Goal: Navigation & Orientation: Find specific page/section

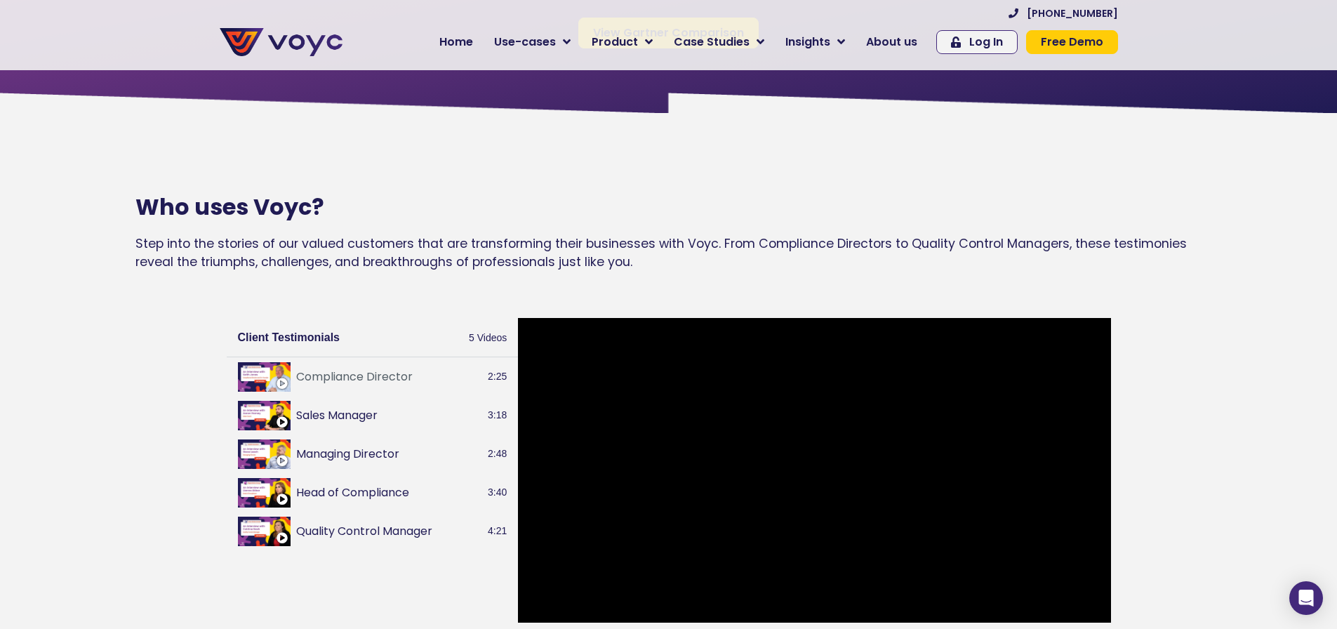
scroll to position [1474, 0]
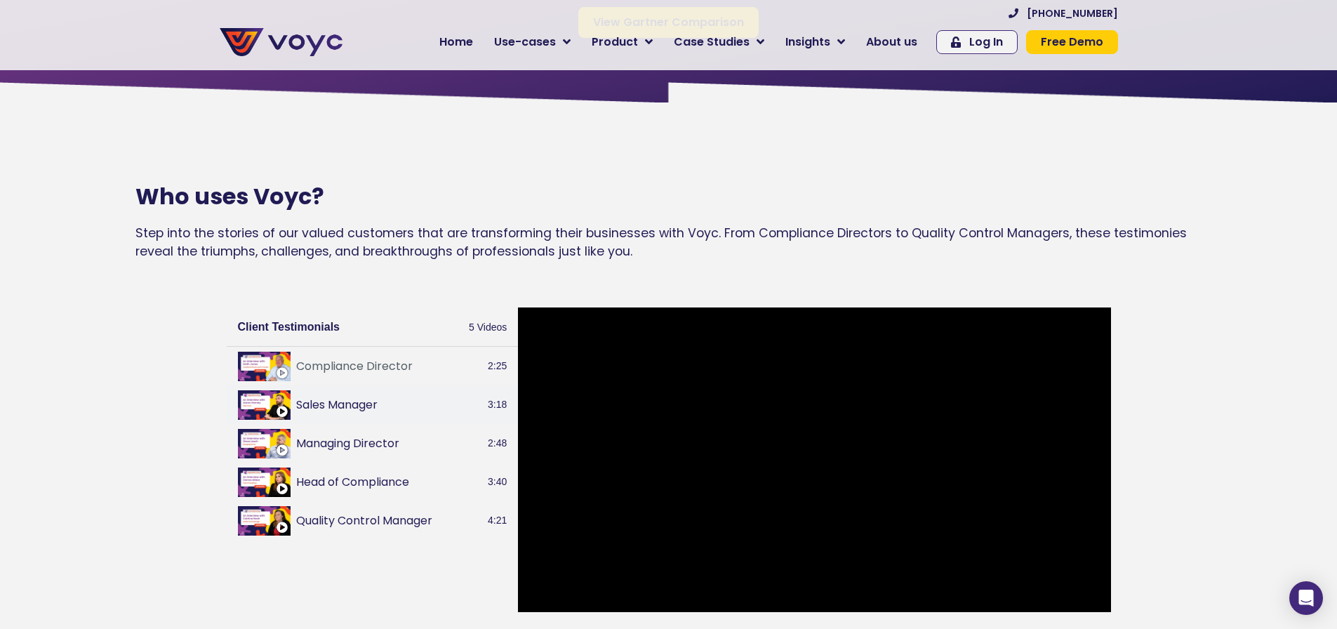
click at [333, 413] on button "Sales Manager" at bounding box center [389, 405] width 187 height 17
click at [376, 491] on button "Head of Compliance" at bounding box center [389, 482] width 187 height 17
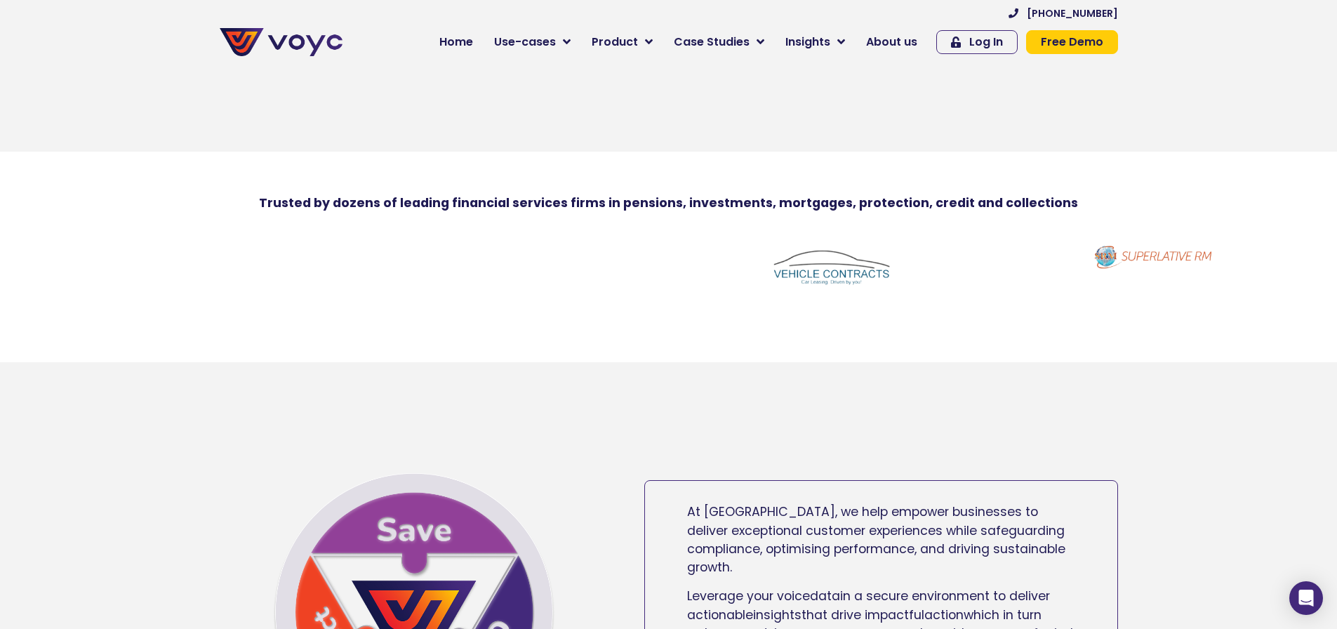
scroll to position [421, 0]
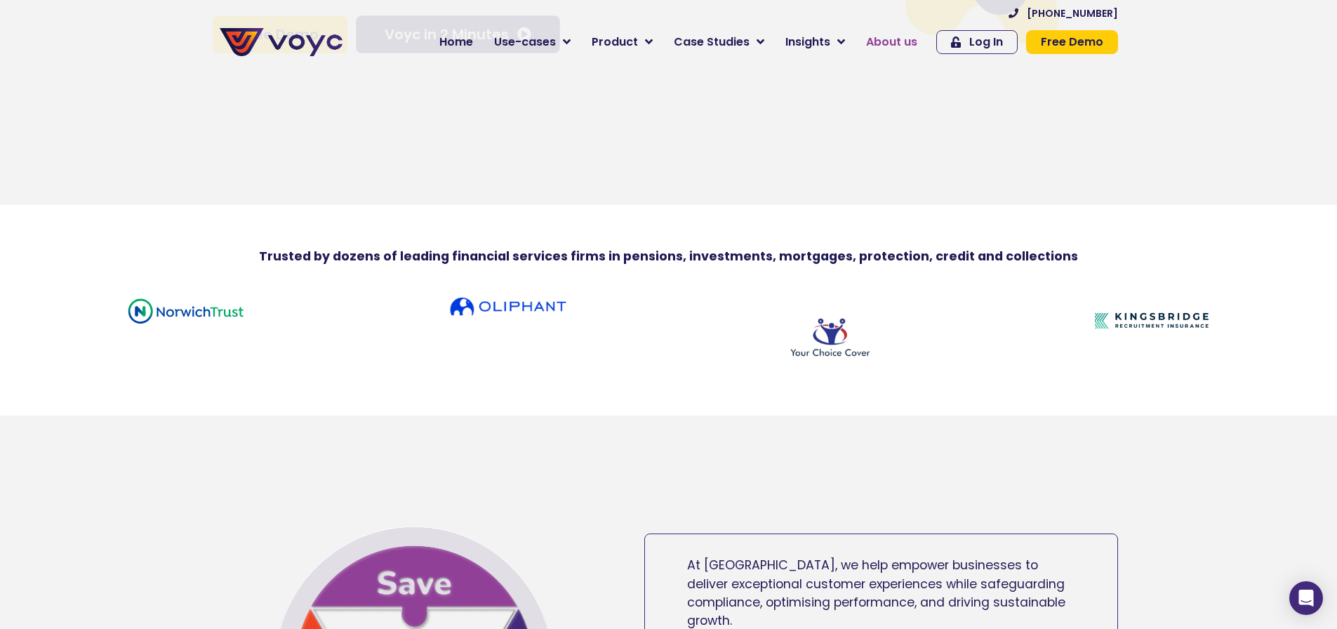
click at [873, 39] on span "About us" at bounding box center [891, 42] width 51 height 17
